Goal: Transaction & Acquisition: Purchase product/service

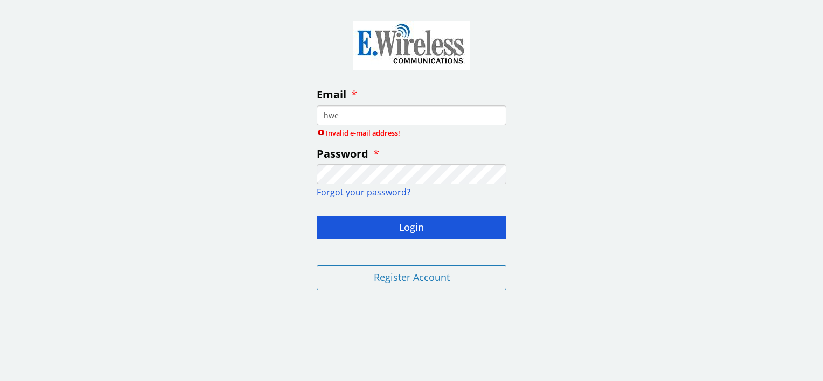
type input "[EMAIL_ADDRESS][DOMAIN_NAME]"
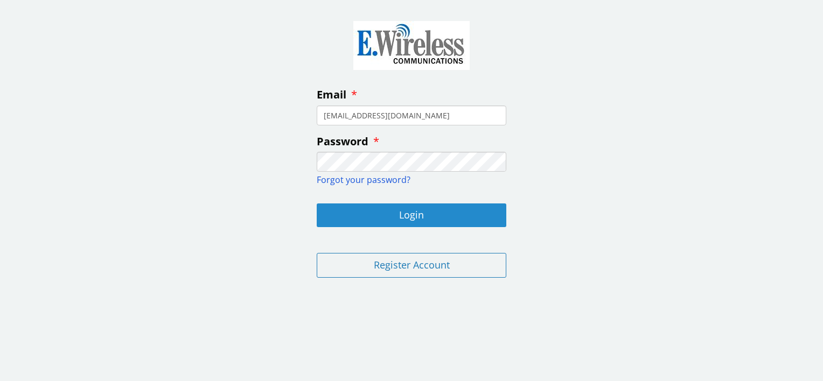
click at [410, 214] on button "Login" at bounding box center [412, 216] width 190 height 24
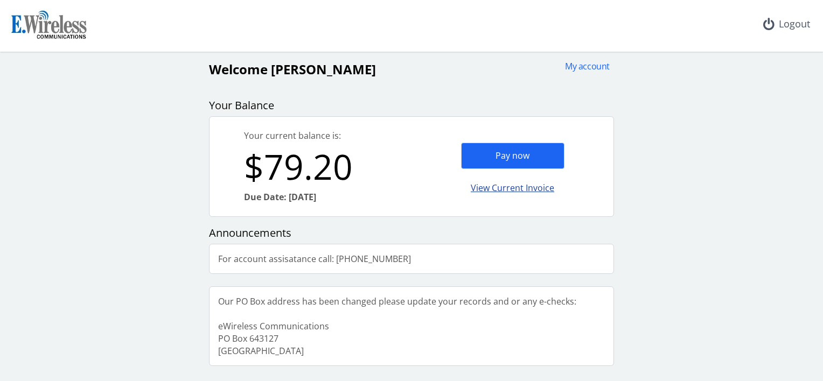
click at [499, 186] on div "View Current Invoice" at bounding box center [512, 188] width 103 height 25
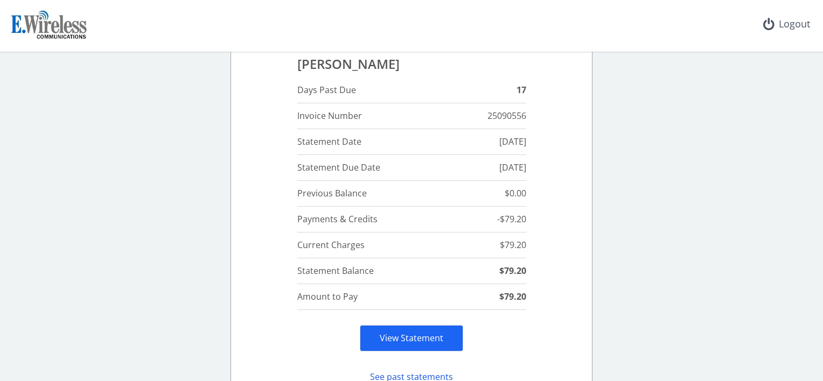
scroll to position [108, 0]
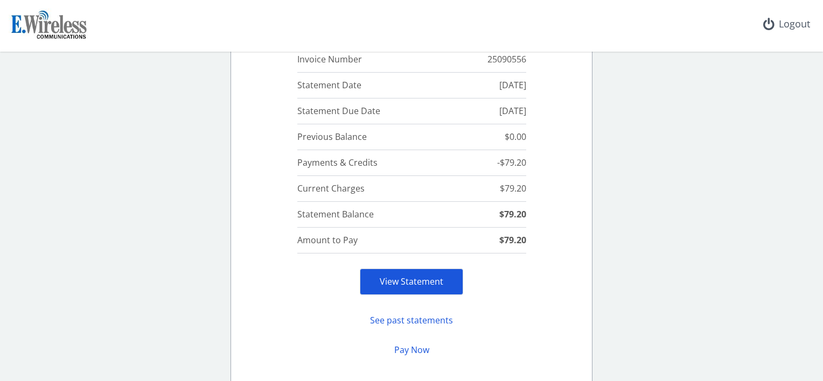
click at [407, 280] on link "View Statement" at bounding box center [412, 282] width 64 height 12
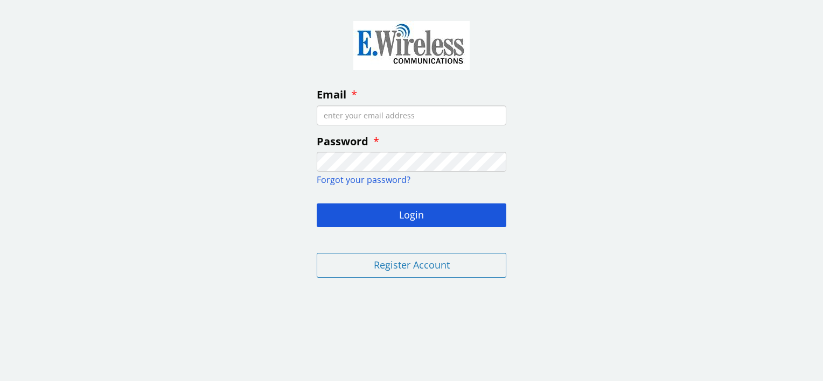
click at [419, 114] on input "Email" at bounding box center [412, 116] width 190 height 20
type input "[EMAIL_ADDRESS][DOMAIN_NAME]"
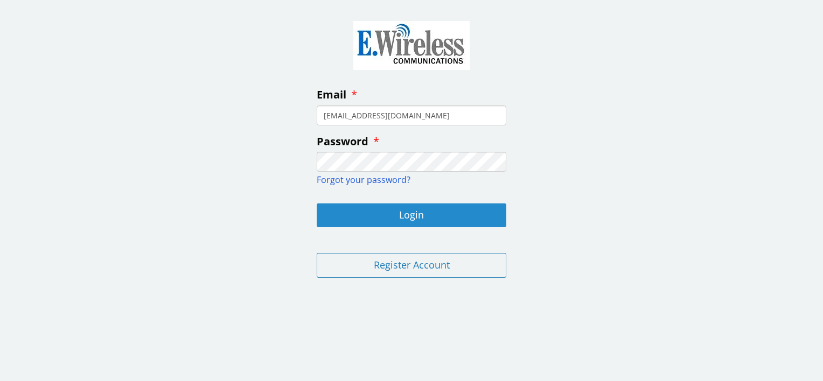
click at [398, 212] on button "Login" at bounding box center [412, 216] width 190 height 24
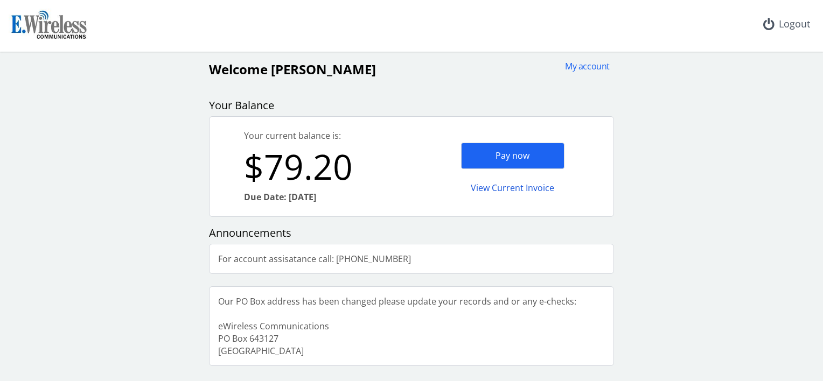
click at [505, 189] on div "View Current Invoice" at bounding box center [512, 188] width 103 height 25
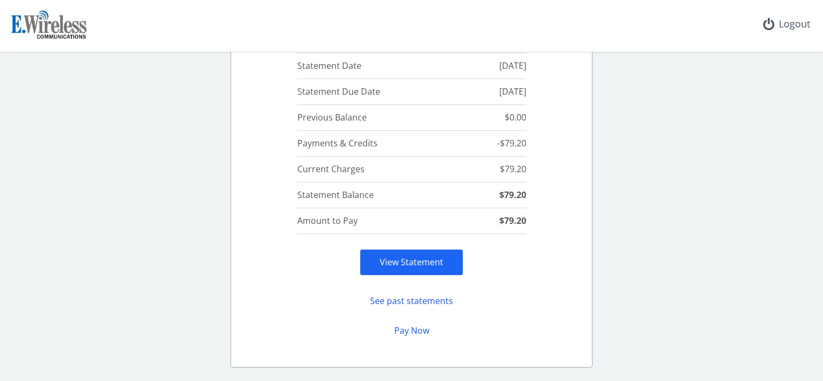
scroll to position [182, 0]
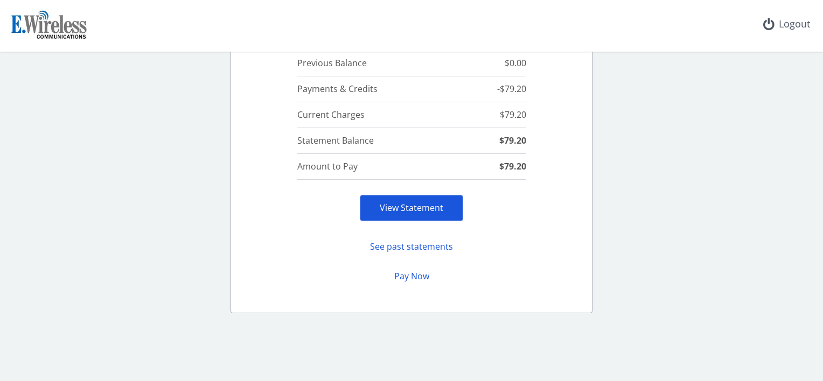
click at [406, 200] on div "View Statement" at bounding box center [411, 208] width 103 height 26
click at [413, 213] on link "View Statement" at bounding box center [412, 208] width 64 height 12
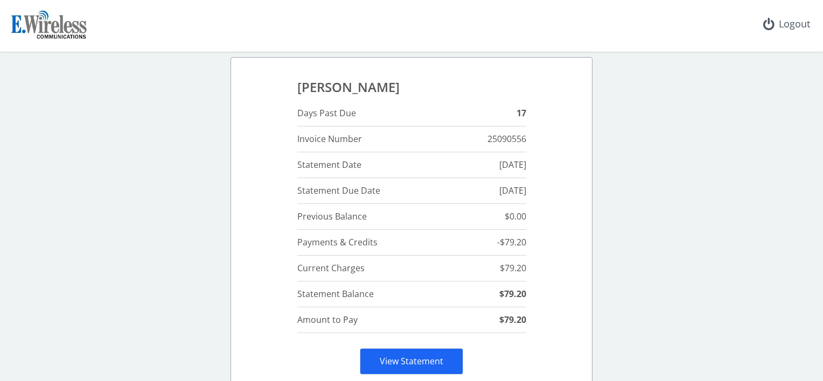
scroll to position [0, 0]
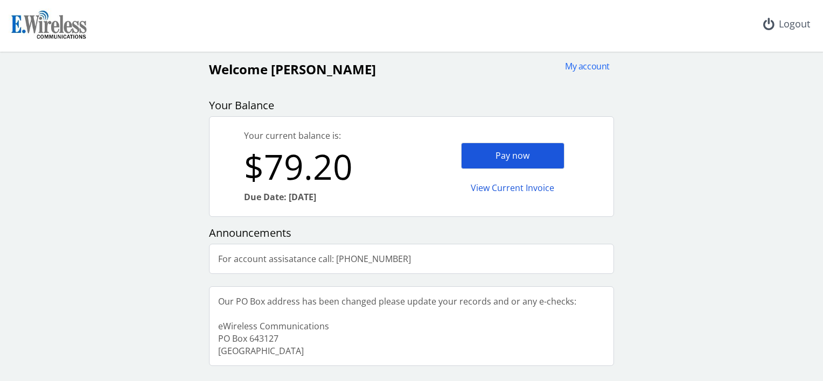
click at [516, 157] on div "Pay now" at bounding box center [512, 156] width 103 height 26
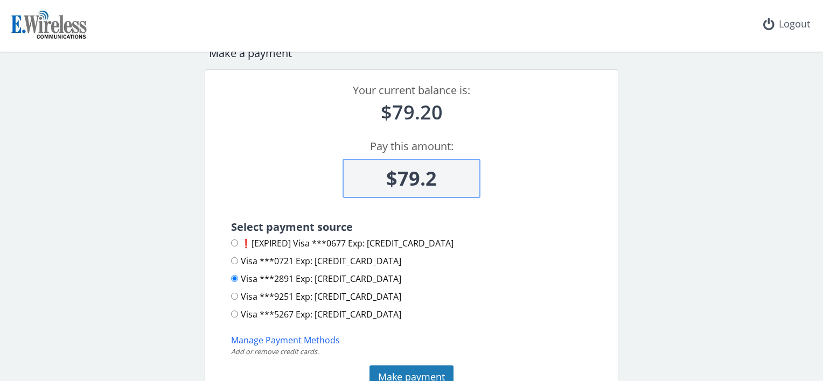
scroll to position [54, 0]
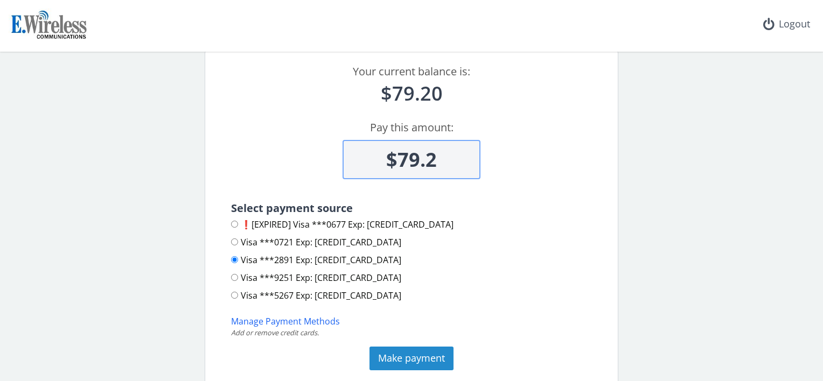
click at [422, 354] on button "Make payment" at bounding box center [412, 359] width 84 height 24
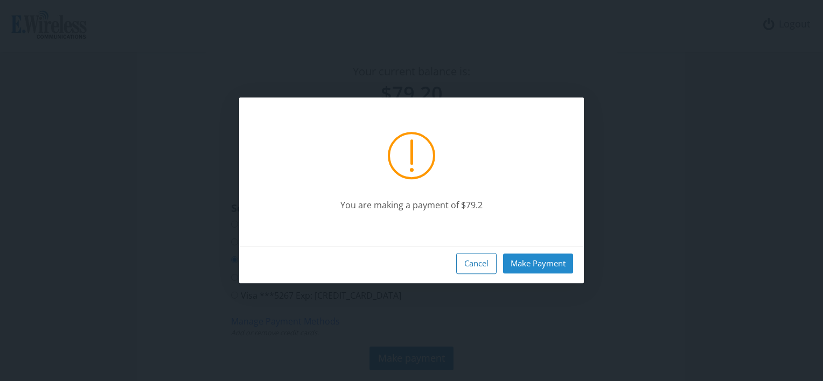
click at [532, 264] on button "Make Payment" at bounding box center [538, 264] width 70 height 20
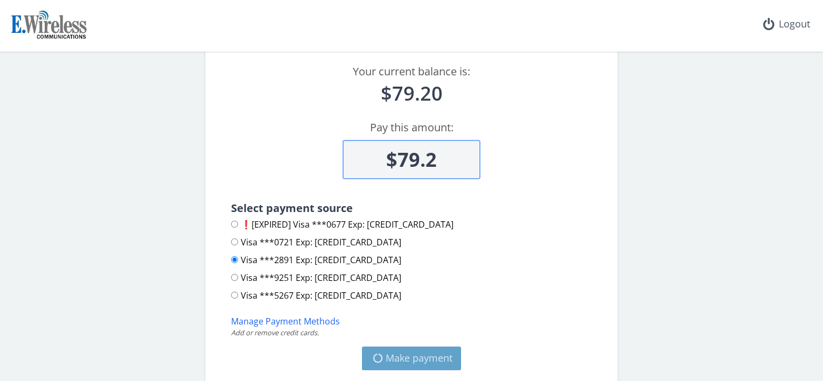
type input "$0"
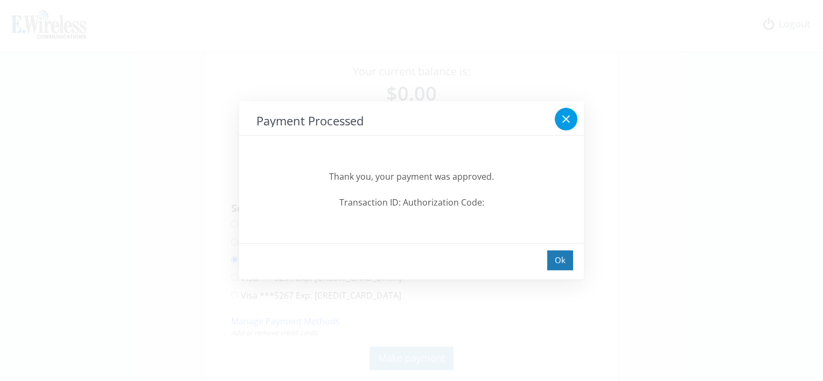
click at [569, 127] on div at bounding box center [566, 119] width 23 height 23
